Goal: Information Seeking & Learning: Learn about a topic

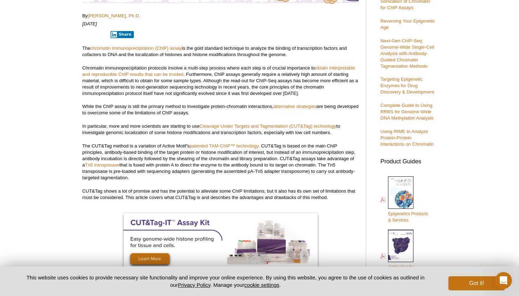
scroll to position [158, 0]
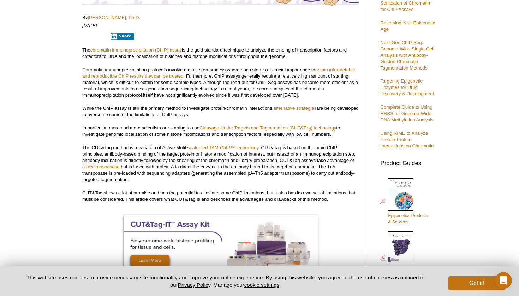
click at [298, 150] on p "The CUT&Tag method is a variation of Active Motif’s patented TAM-ChIP™ technolo…" at bounding box center [220, 164] width 277 height 38
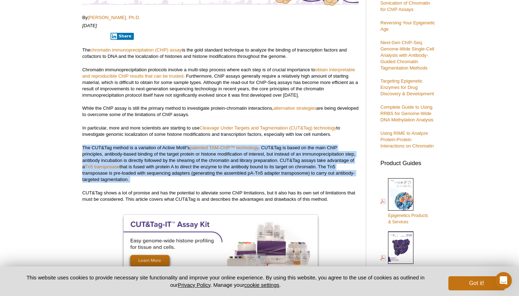
click at [298, 150] on p "The CUT&Tag method is a variation of Active Motif’s patented TAM-ChIP™ technolo…" at bounding box center [220, 164] width 277 height 38
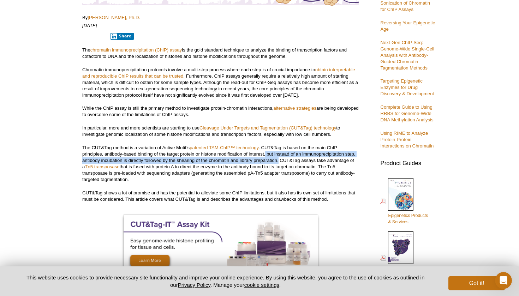
drag, startPoint x: 265, startPoint y: 154, endPoint x: 279, endPoint y: 159, distance: 15.2
click at [279, 159] on p "The CUT&Tag method is a variation of Active Motif’s patented TAM-ChIP™ technolo…" at bounding box center [220, 164] width 277 height 38
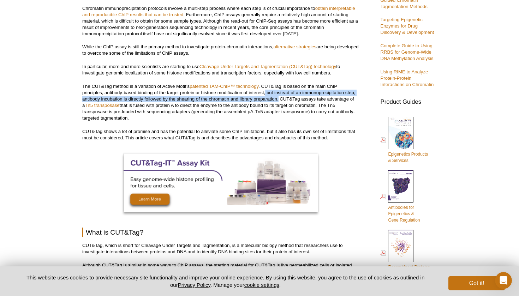
scroll to position [225, 0]
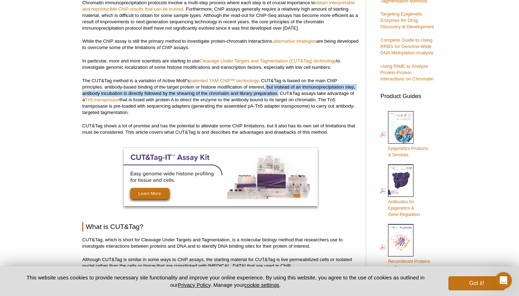
click at [325, 92] on p "The CUT&Tag method is a variation of Active Motif’s patented TAM-ChIP™ technolo…" at bounding box center [220, 97] width 277 height 38
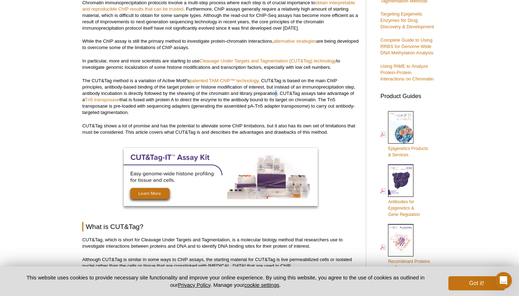
click at [274, 93] on p "The CUT&Tag method is a variation of Active Motif’s patented TAM-ChIP™ technolo…" at bounding box center [220, 97] width 277 height 38
click at [272, 92] on p "The CUT&Tag method is a variation of Active Motif’s patented TAM-ChIP™ technolo…" at bounding box center [220, 97] width 277 height 38
click at [321, 89] on p "The CUT&Tag method is a variation of Active Motif’s patented TAM-ChIP™ technolo…" at bounding box center [220, 97] width 277 height 38
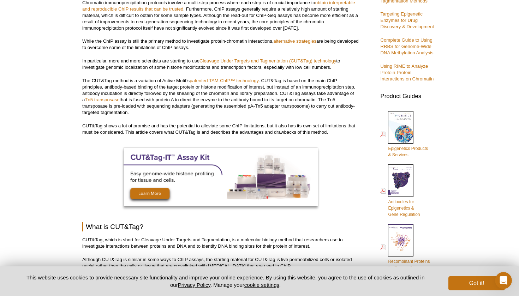
click at [321, 89] on p "The CUT&Tag method is a variation of Active Motif’s patented TAM-ChIP™ technolo…" at bounding box center [220, 97] width 277 height 38
click at [268, 87] on p "The CUT&Tag method is a variation of Active Motif’s patented TAM-ChIP™ technolo…" at bounding box center [220, 97] width 277 height 38
click at [278, 89] on p "The CUT&Tag method is a variation of Active Motif’s patented TAM-ChIP™ technolo…" at bounding box center [220, 97] width 277 height 38
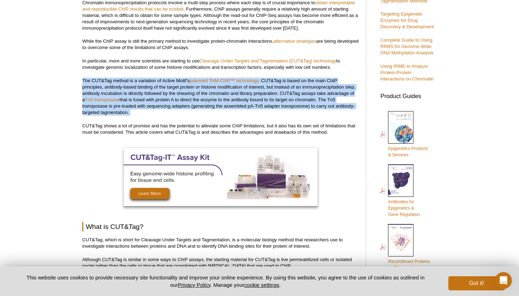
click at [278, 89] on p "The CUT&Tag method is a variation of Active Motif’s patented TAM-ChIP™ technolo…" at bounding box center [220, 97] width 277 height 38
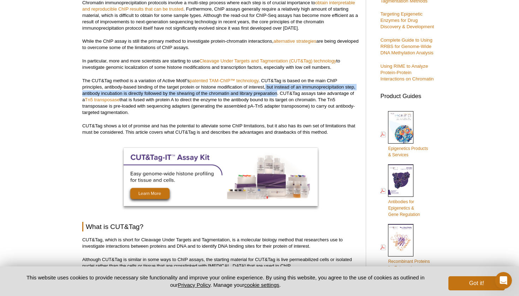
drag, startPoint x: 266, startPoint y: 87, endPoint x: 278, endPoint y: 95, distance: 14.3
click at [278, 95] on p "The CUT&Tag method is a variation of Active Motif’s patented TAM-ChIP™ technolo…" at bounding box center [220, 97] width 277 height 38
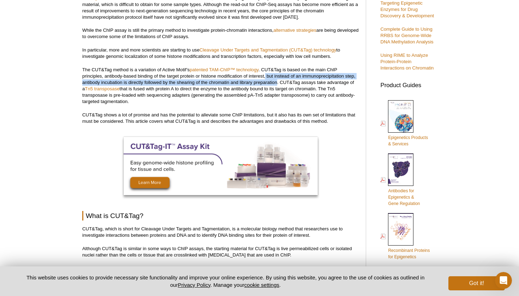
scroll to position [234, 0]
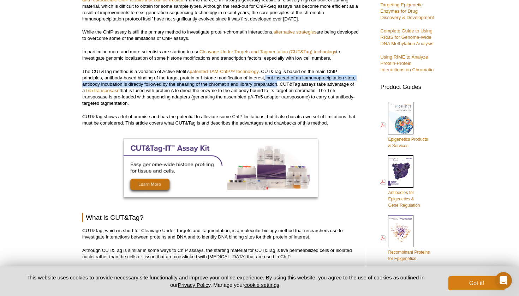
click at [455, 282] on button "Got it!" at bounding box center [477, 284] width 57 height 14
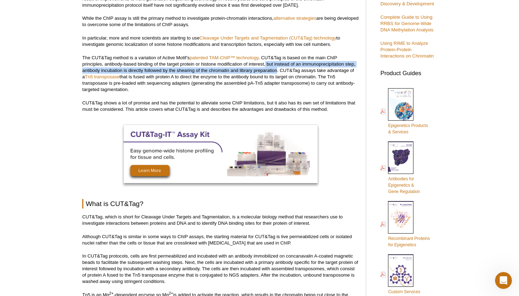
scroll to position [248, 0]
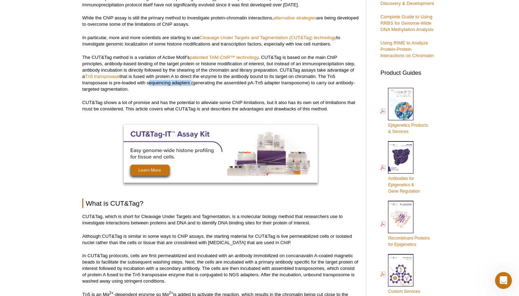
drag, startPoint x: 147, startPoint y: 83, endPoint x: 191, endPoint y: 84, distance: 43.8
click at [191, 84] on p "The CUT&Tag method is a variation of Active Motif’s patented TAM-ChIP™ technolo…" at bounding box center [220, 73] width 277 height 38
